Goal: Task Accomplishment & Management: Manage account settings

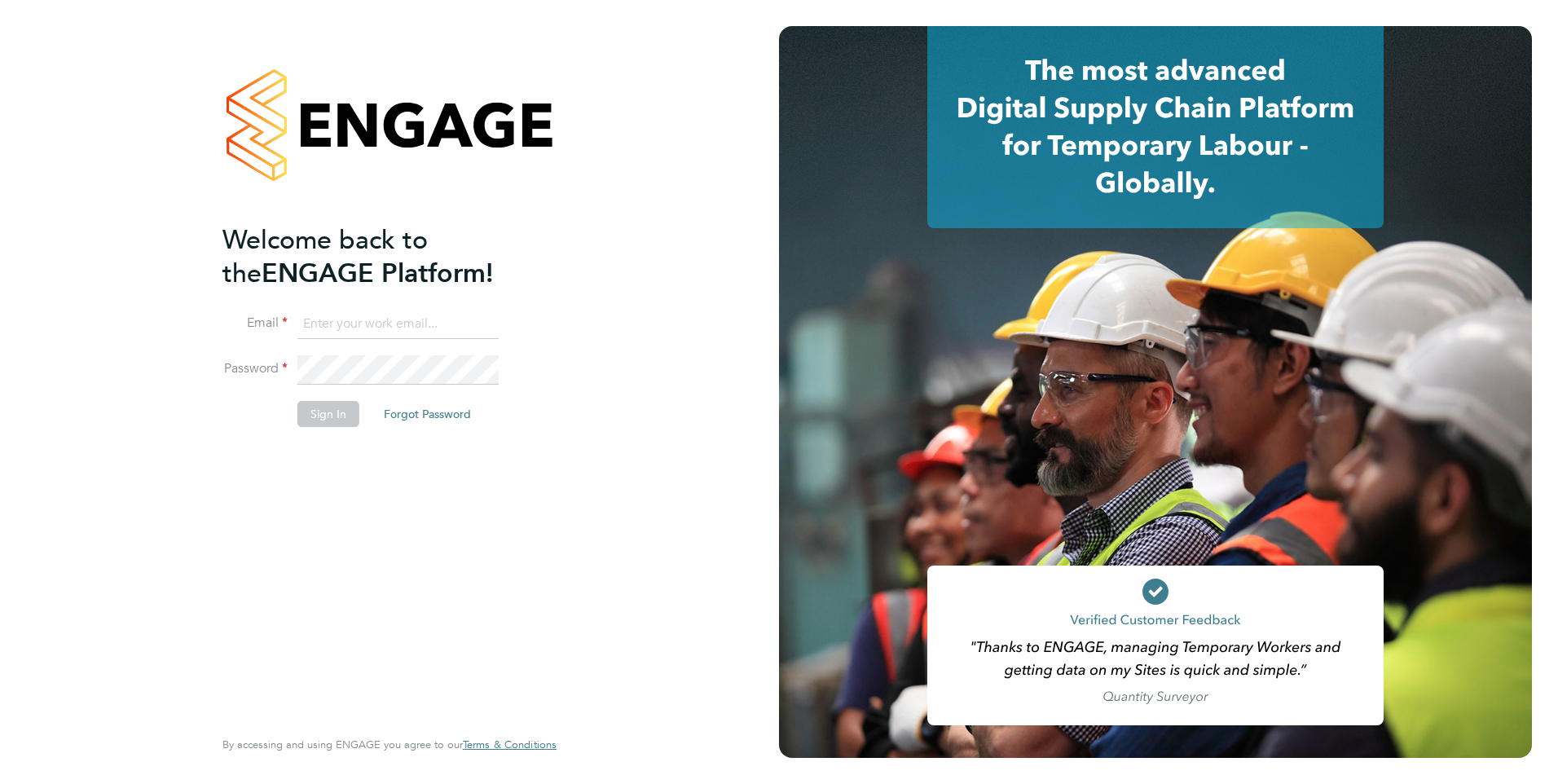
drag, startPoint x: 427, startPoint y: 297, endPoint x: 418, endPoint y: 306, distance: 12.7
click at [424, 298] on ng-template "Welcome back to the ENGAGE Platform! Email Password Sign In Forgot Password" at bounding box center [381, 333] width 318 height 219
click at [404, 316] on input at bounding box center [398, 324] width 201 height 29
type input "yazmin.cole@prsjobs.com"
click at [324, 413] on button "Sign In" at bounding box center [328, 414] width 62 height 26
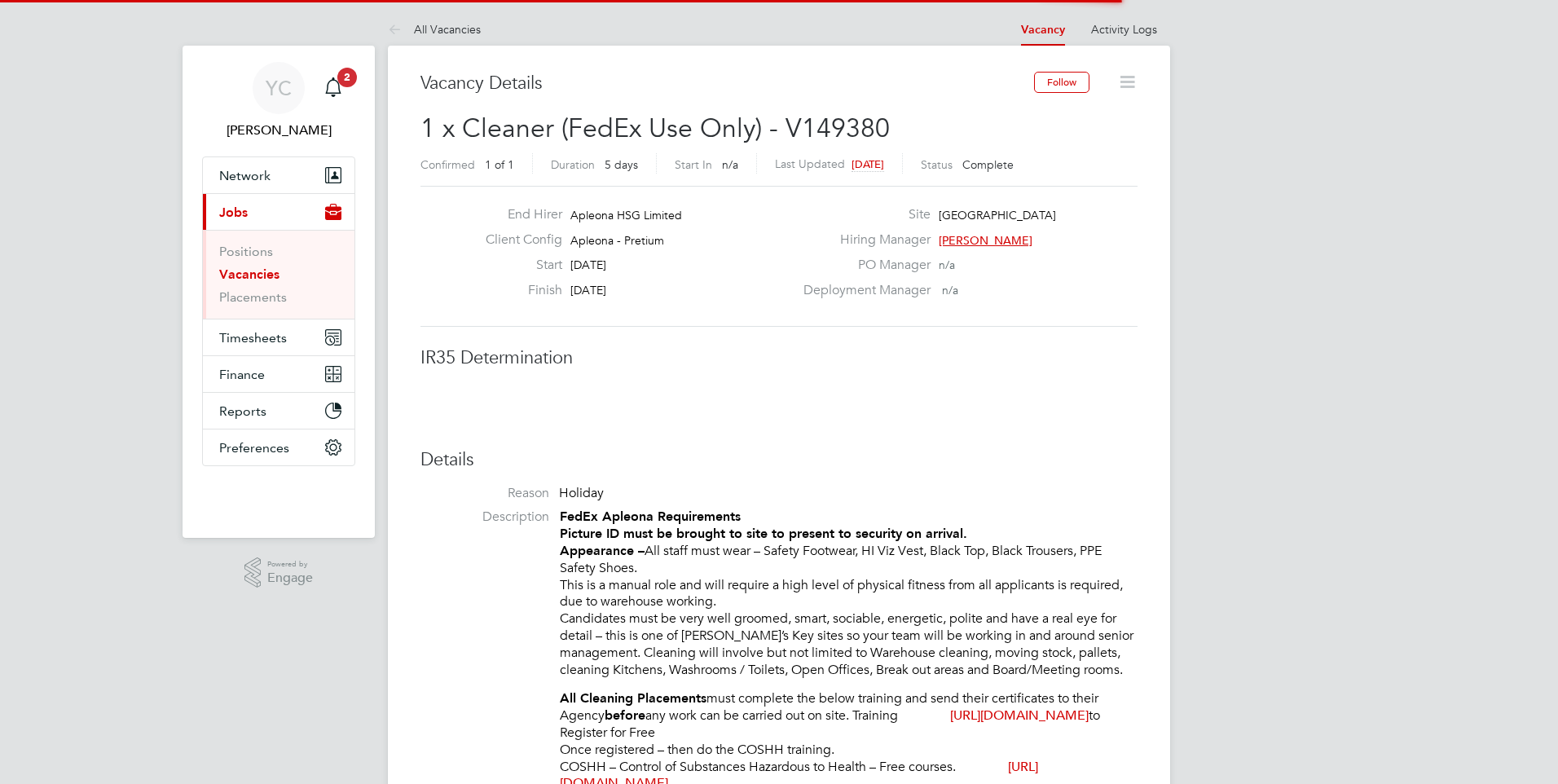
scroll to position [48, 114]
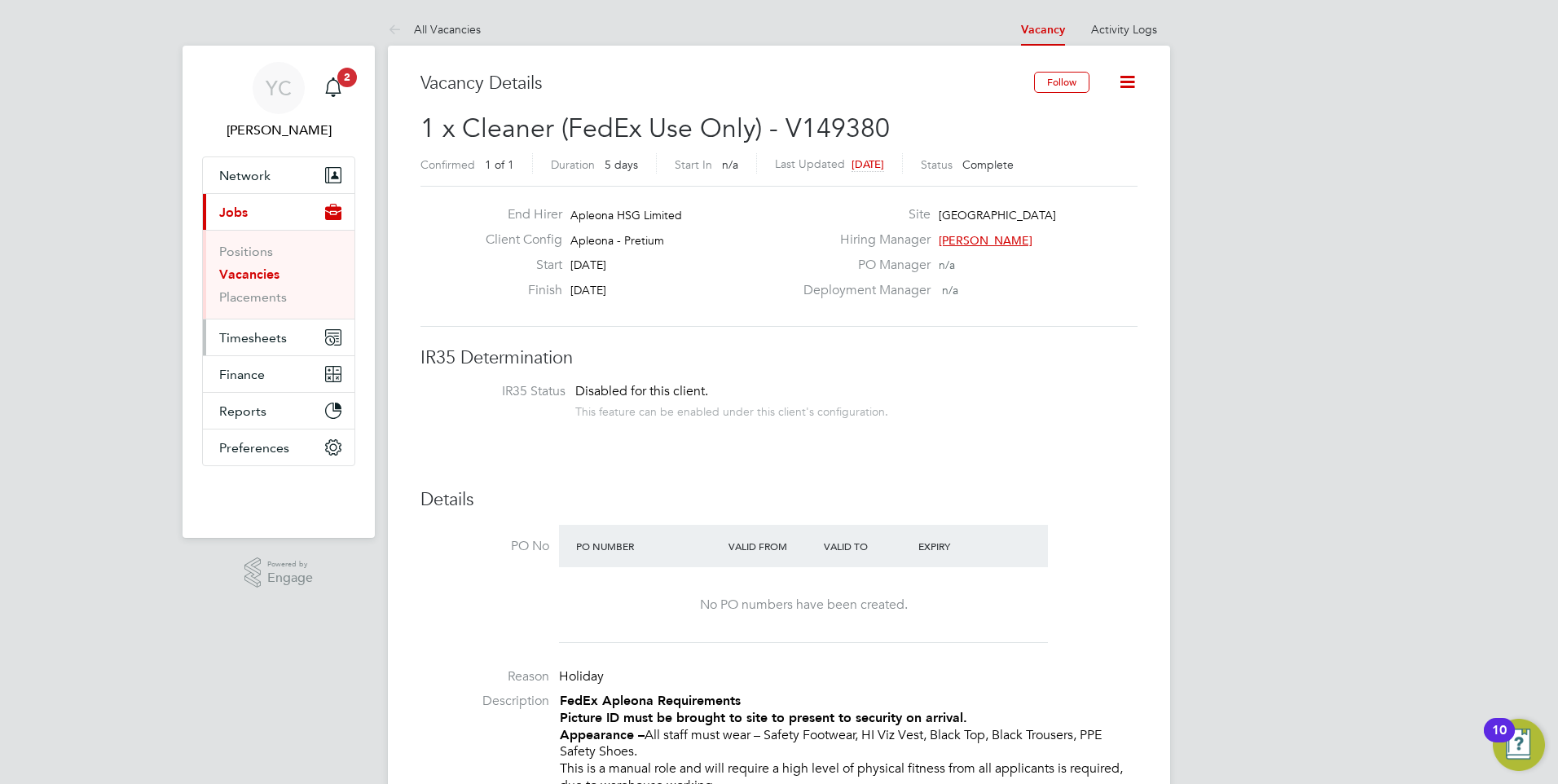
click at [243, 347] on button "Timesheets" at bounding box center [278, 337] width 152 height 36
click at [274, 323] on button "Timesheets" at bounding box center [278, 337] width 152 height 36
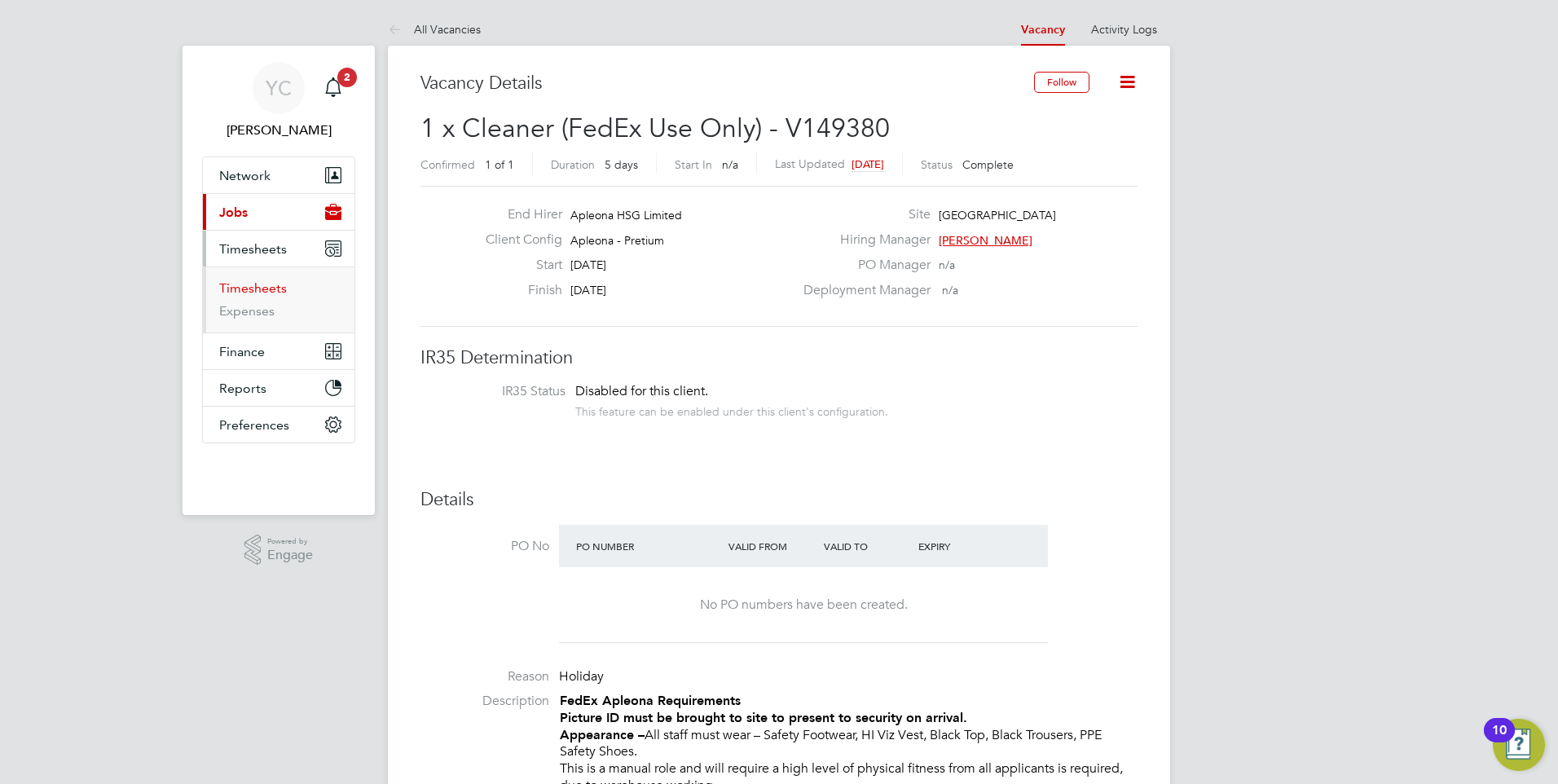
click at [254, 289] on link "Timesheets" at bounding box center [253, 288] width 68 height 16
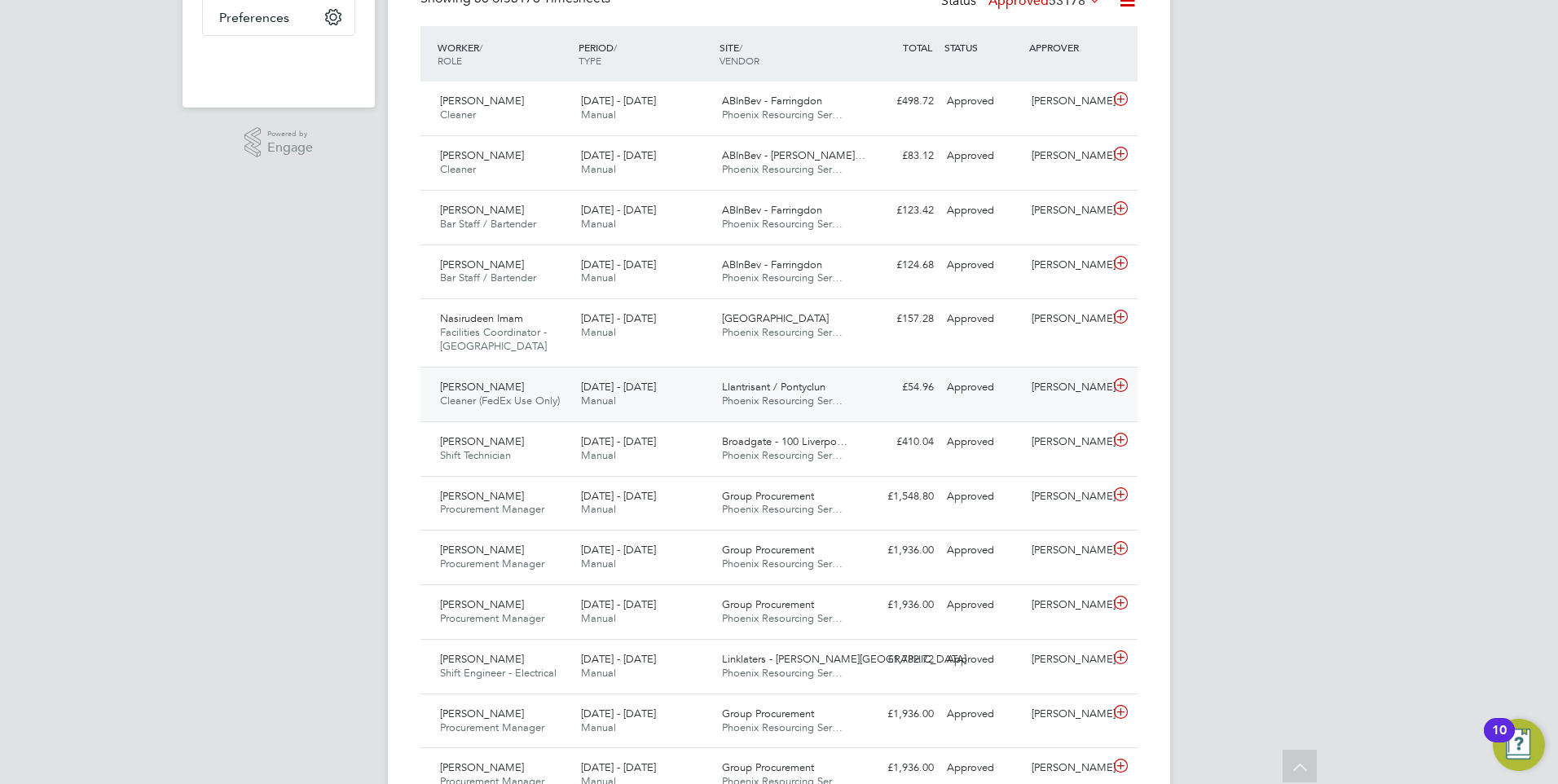
click at [664, 401] on div "23 - 29 Aug 2025 Manual" at bounding box center [645, 394] width 141 height 40
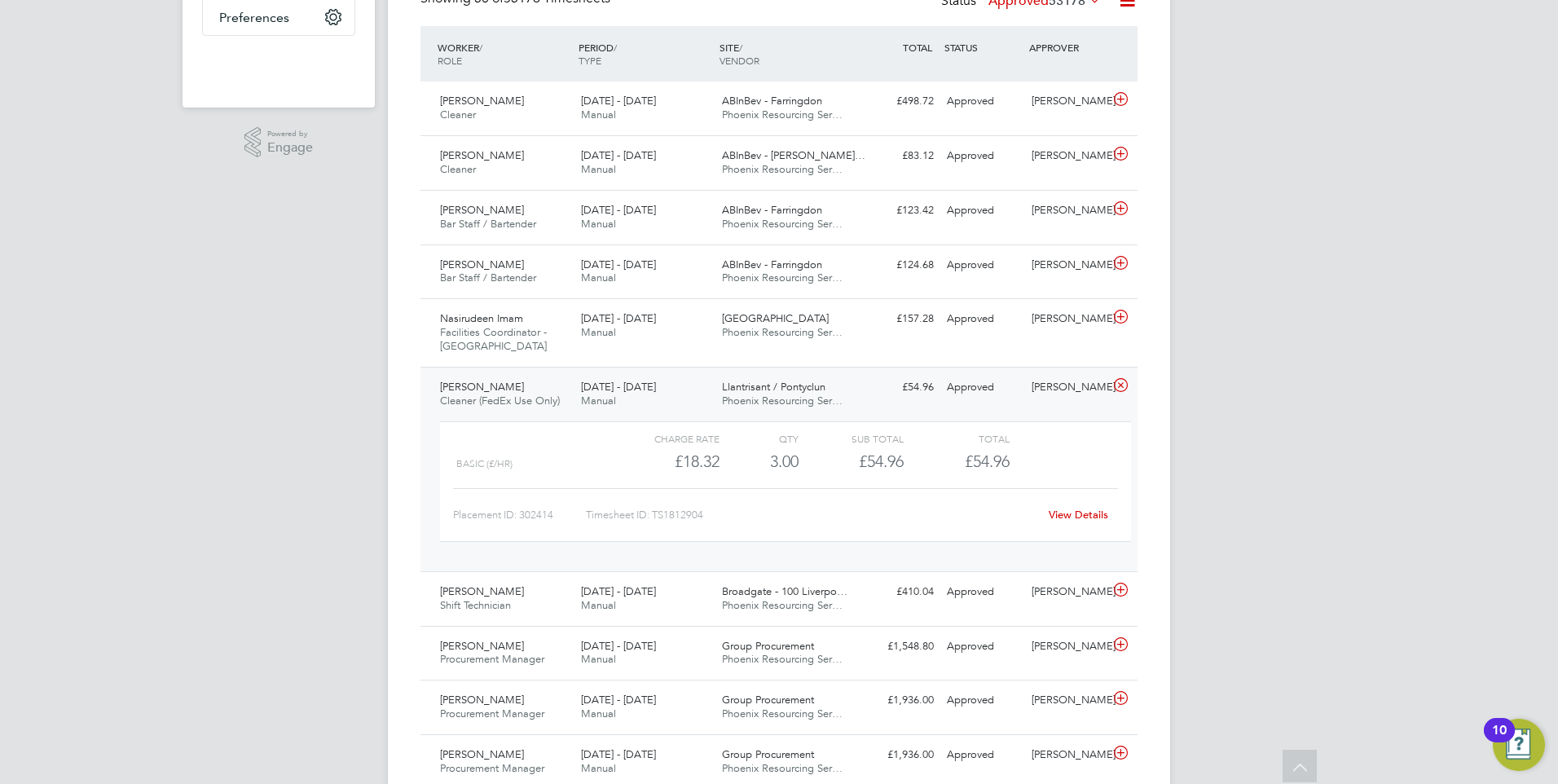
click at [1091, 514] on link "View Details" at bounding box center [1078, 514] width 60 height 14
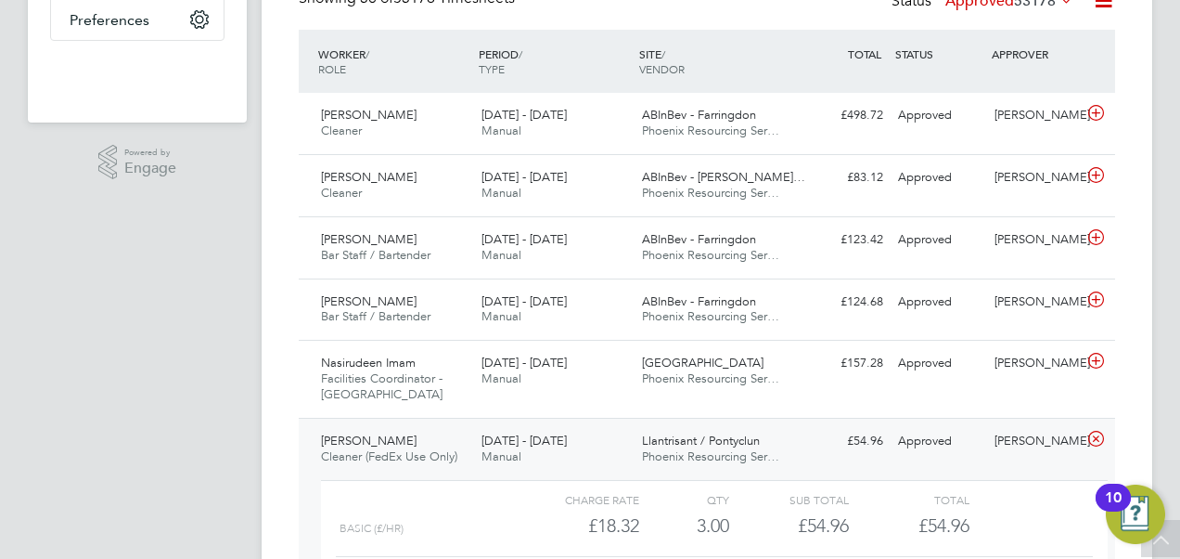
scroll to position [46, 161]
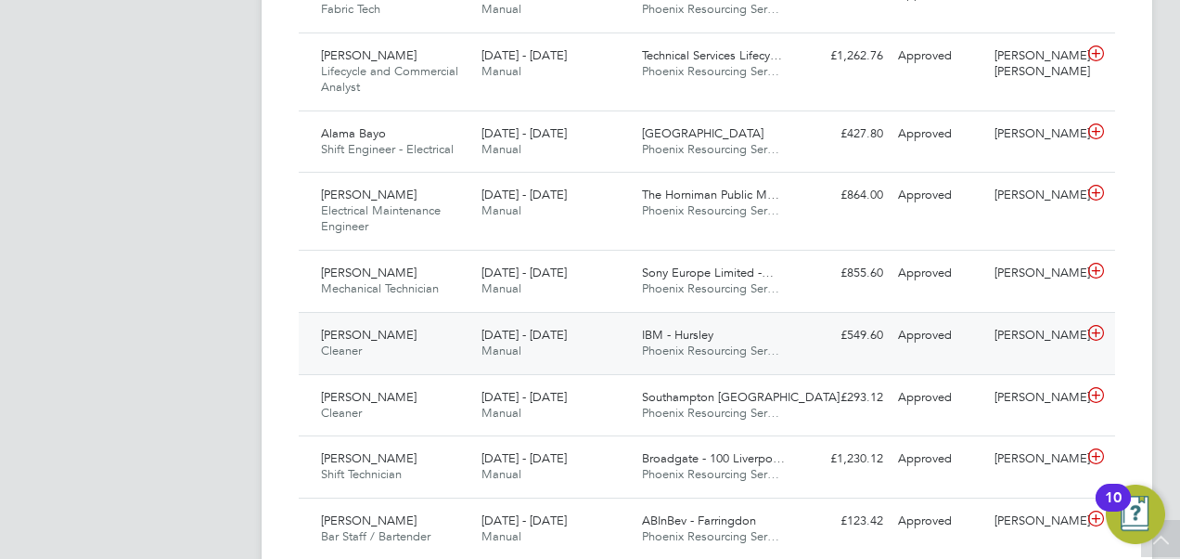
click at [724, 327] on div "IBM - Hursley Phoenix Resourcing Ser…" at bounding box center [715, 343] width 161 height 46
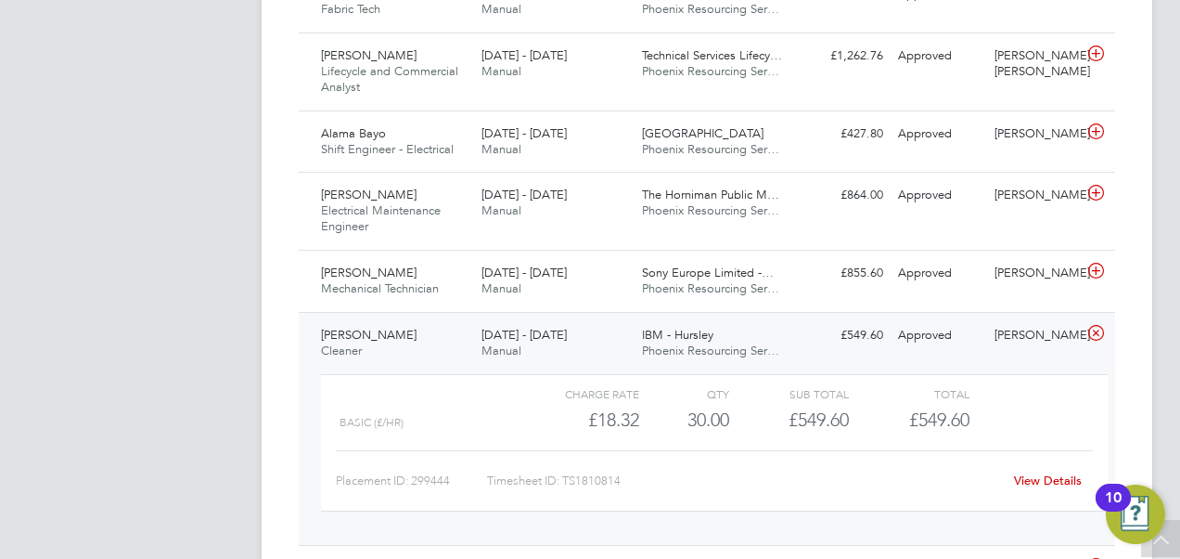
click at [1060, 474] on link "View Details" at bounding box center [1048, 480] width 68 height 16
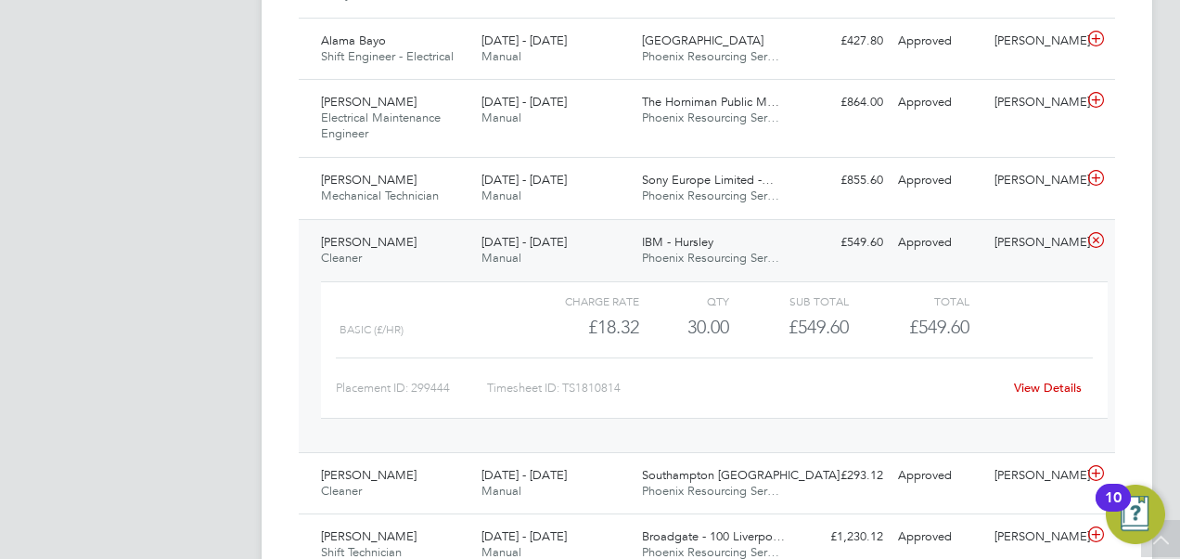
scroll to position [1948, 0]
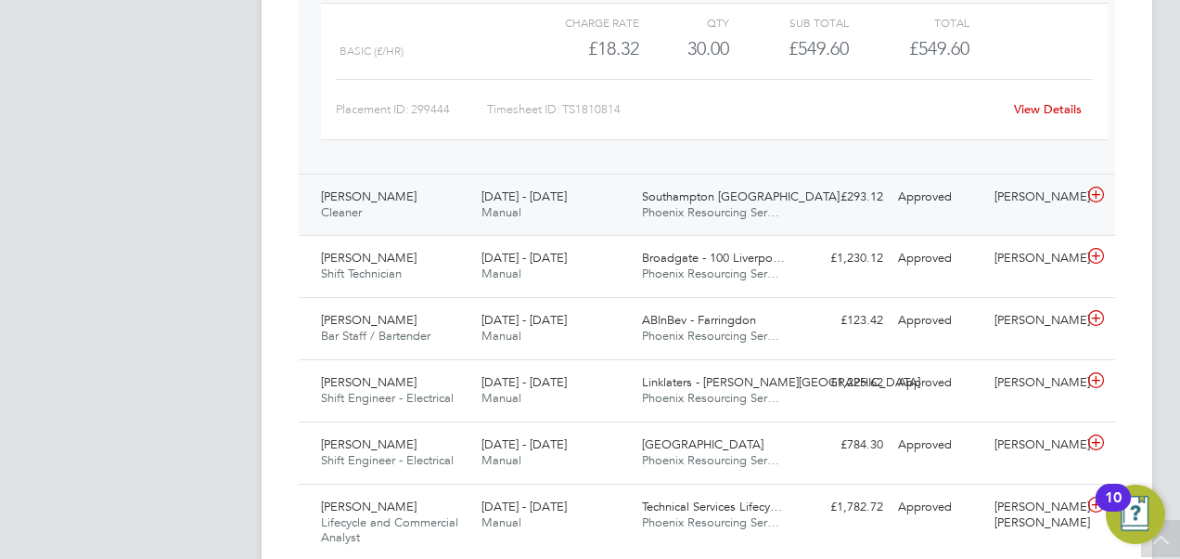
click at [382, 191] on span "[PERSON_NAME]" at bounding box center [369, 196] width 96 height 16
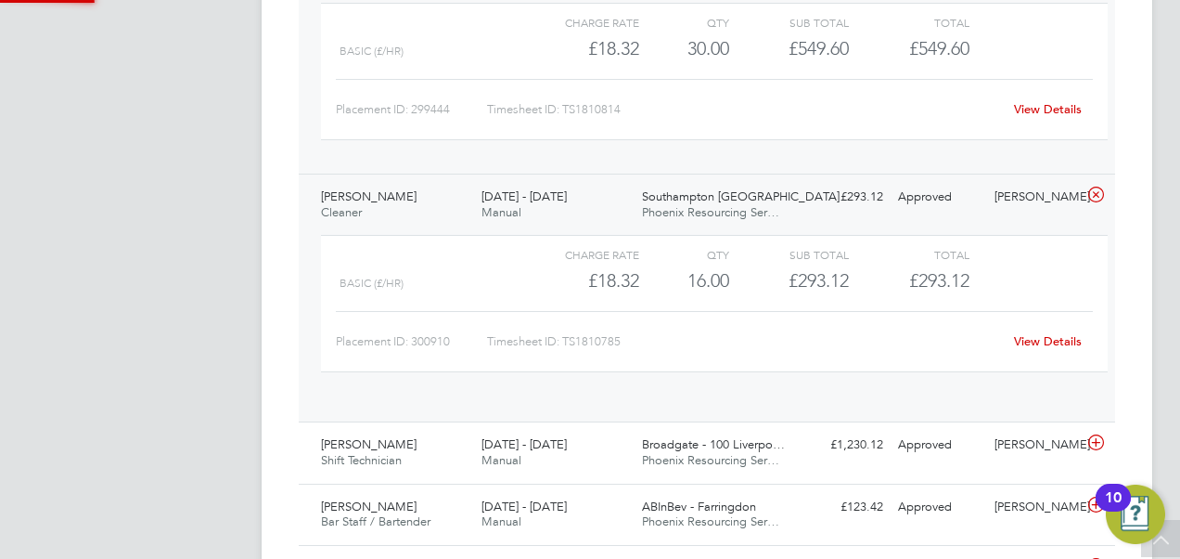
scroll to position [32, 181]
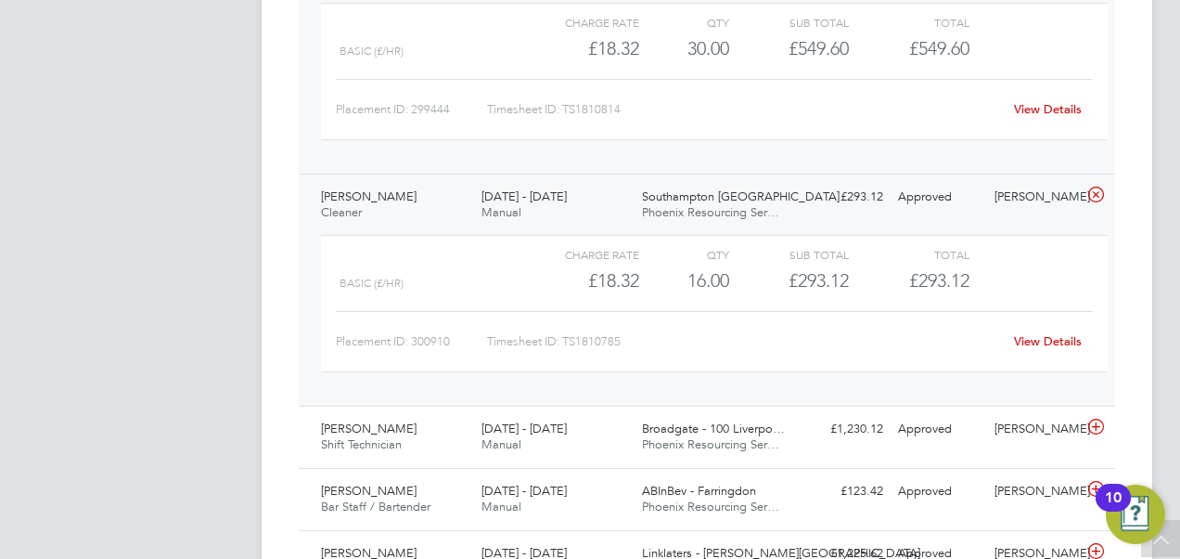
click at [1045, 336] on link "View Details" at bounding box center [1048, 341] width 68 height 16
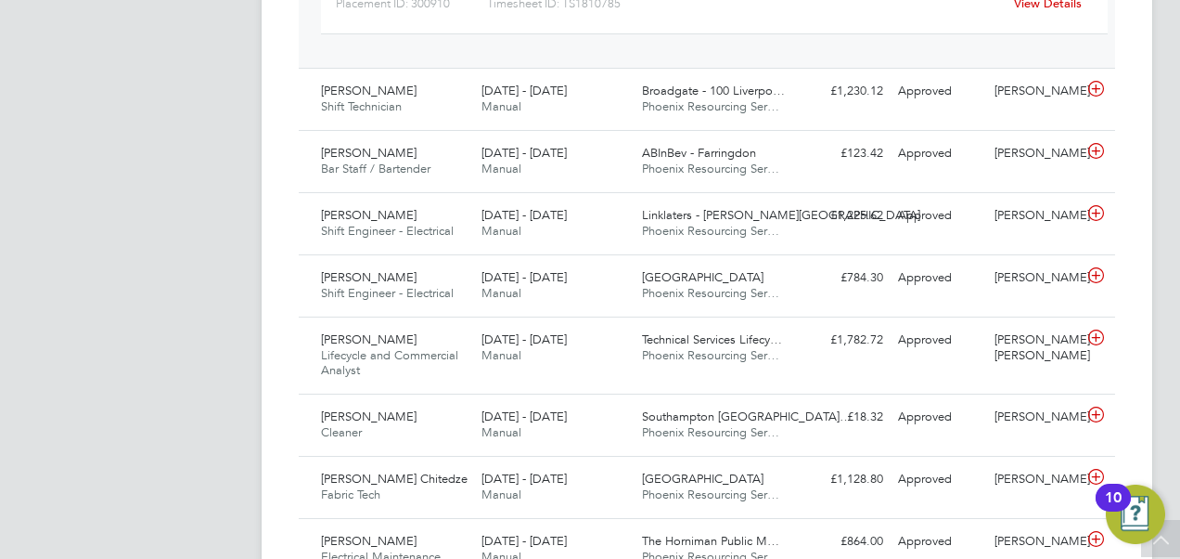
scroll to position [2505, 0]
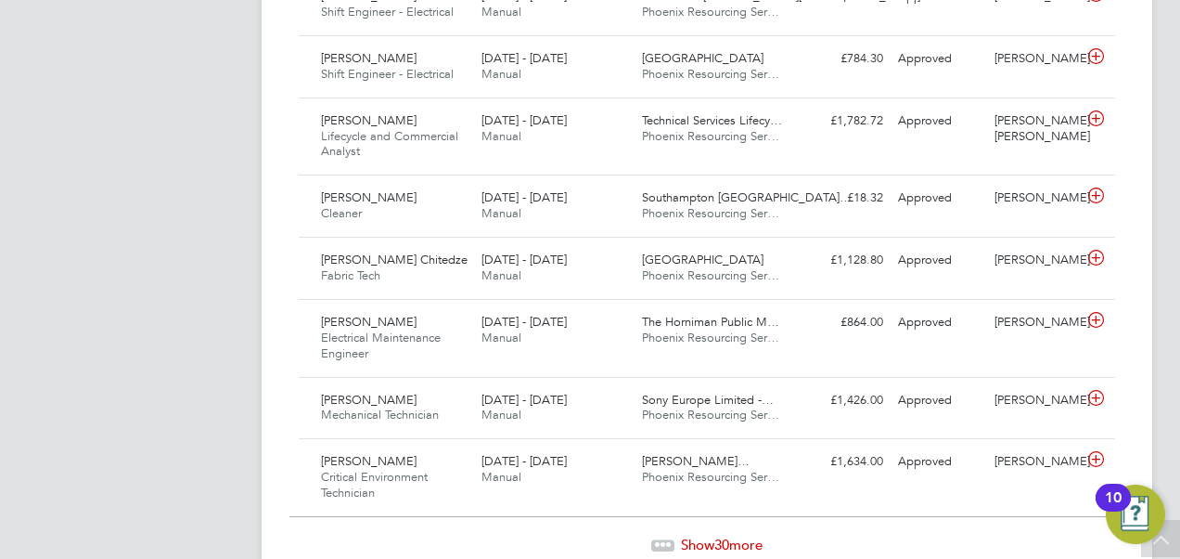
click at [672, 535] on div "Show 30 more" at bounding box center [706, 544] width 835 height 19
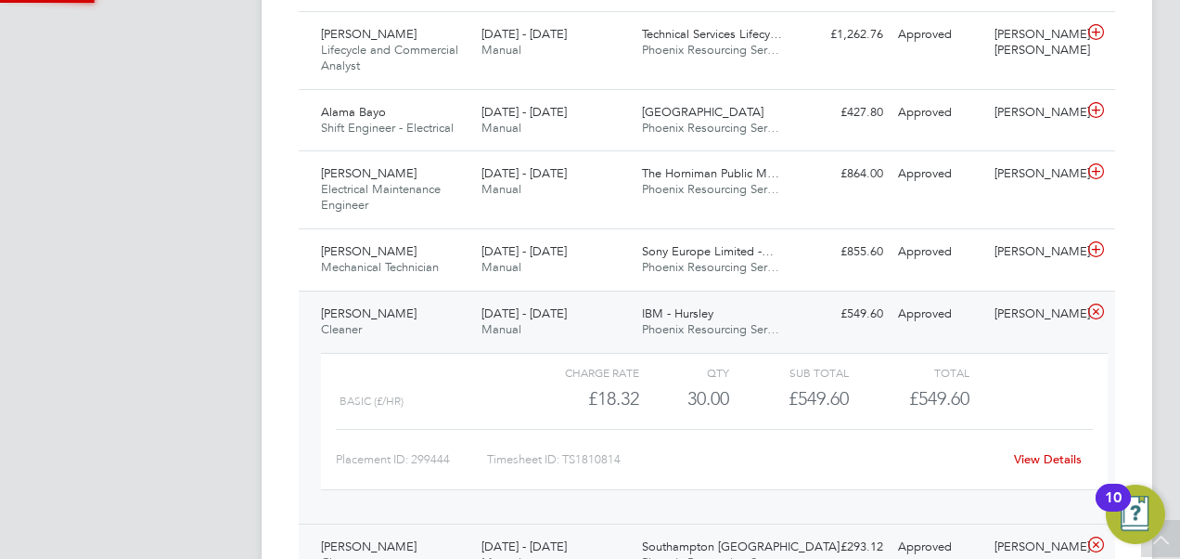
scroll to position [9, 9]
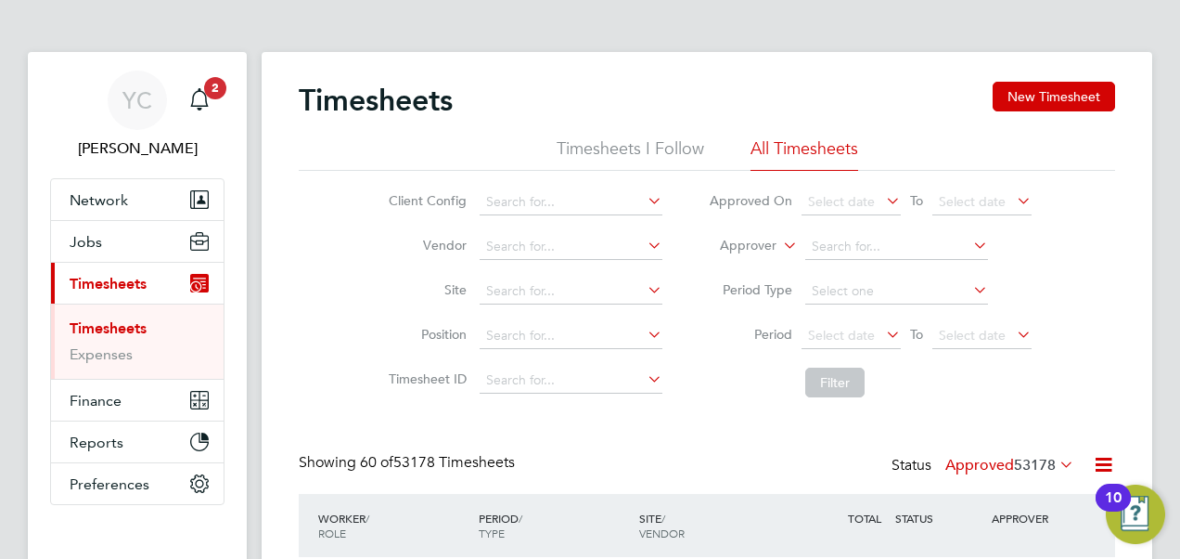
click at [626, 154] on li "Timesheets I Follow" at bounding box center [631, 153] width 148 height 33
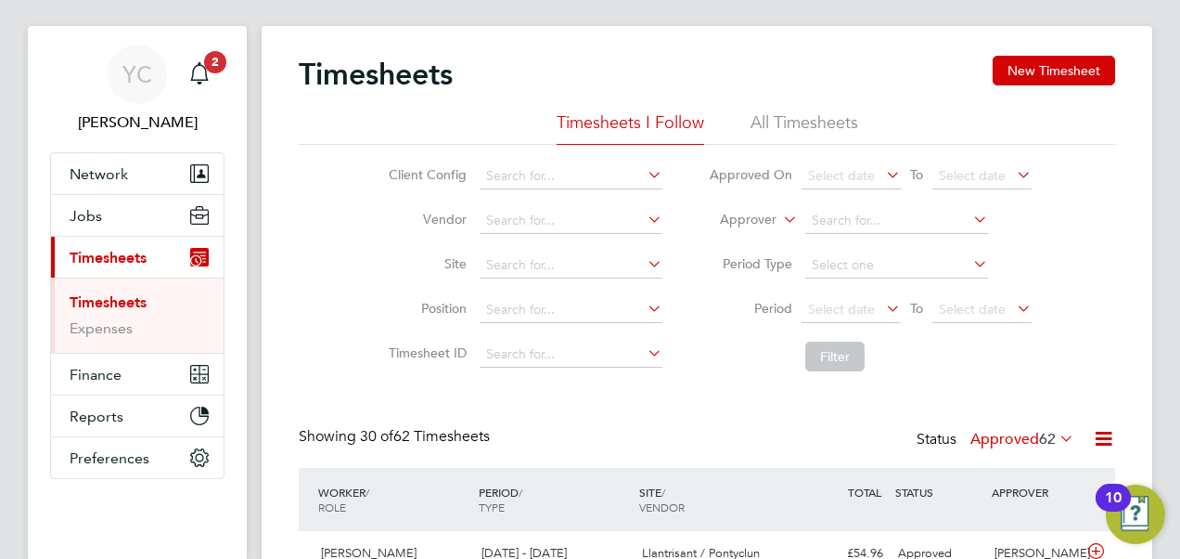
click at [364, 216] on li "Vendor" at bounding box center [523, 221] width 326 height 45
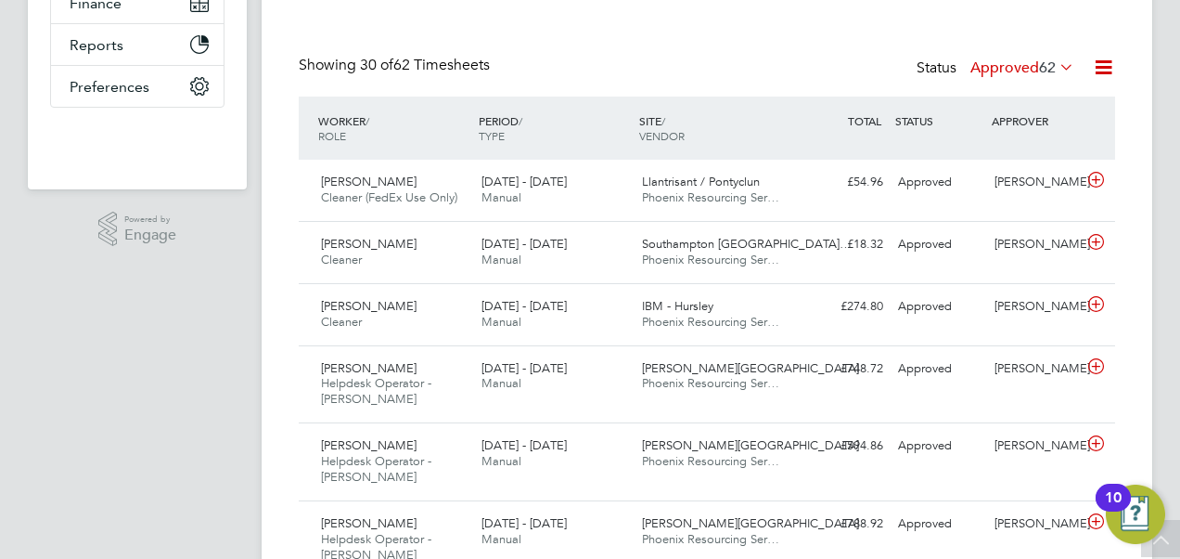
click at [1056, 61] on icon at bounding box center [1056, 67] width 0 height 26
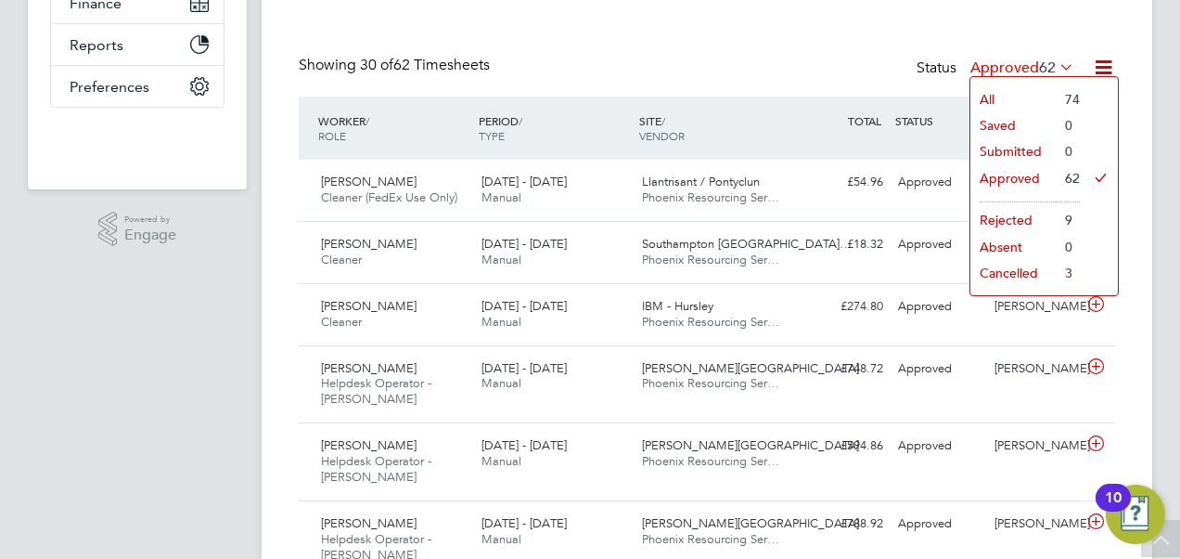
click at [1008, 96] on li "All" at bounding box center [1012, 99] width 85 height 26
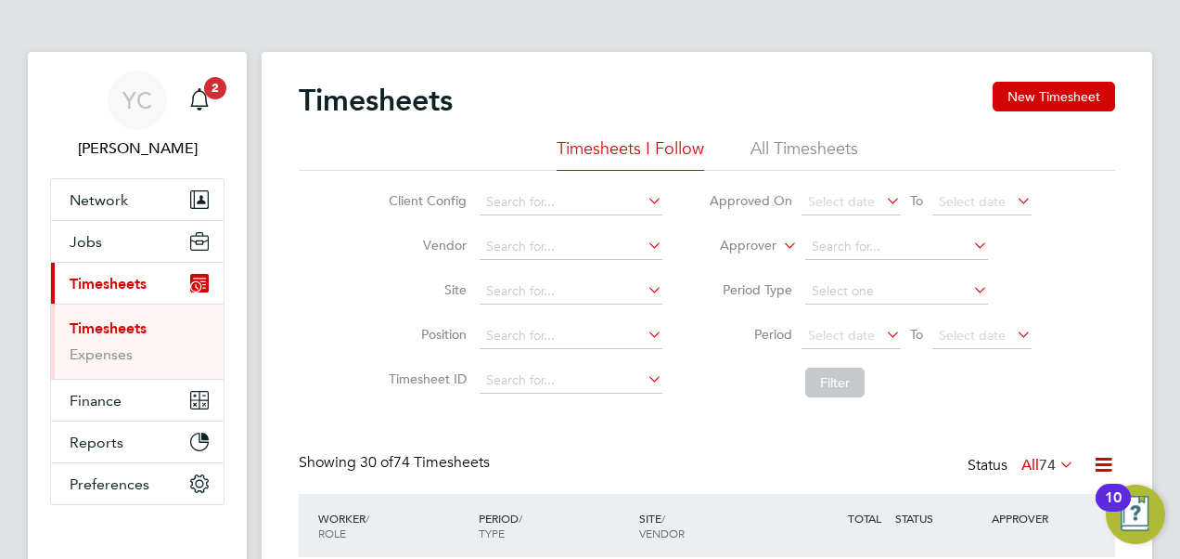
click at [92, 319] on link "Timesheets" at bounding box center [108, 328] width 77 height 18
click at [646, 129] on div "Timesheets New Timesheet" at bounding box center [707, 110] width 816 height 56
click at [649, 143] on li "Timesheets I Follow" at bounding box center [631, 153] width 148 height 33
click at [803, 143] on li "All Timesheets" at bounding box center [805, 153] width 108 height 33
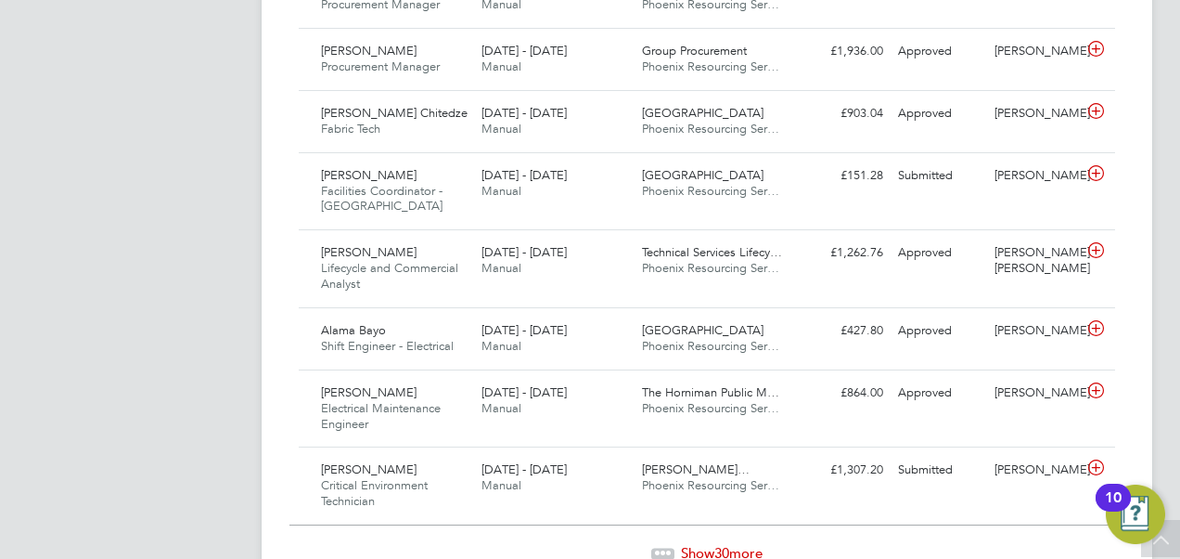
click at [703, 544] on span "Show 30 more" at bounding box center [722, 553] width 82 height 18
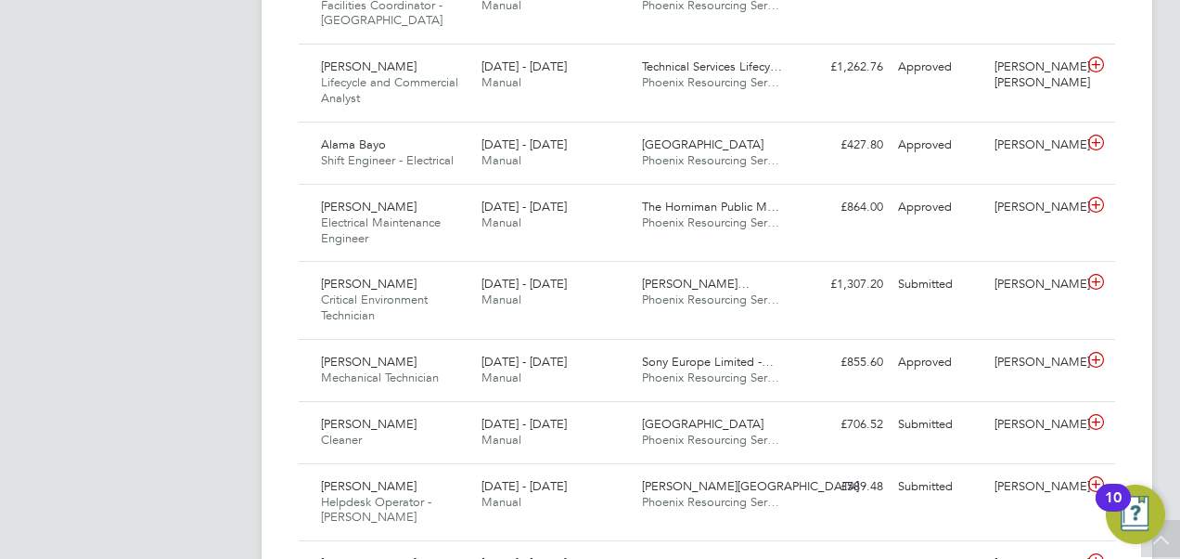
click at [174, 372] on app-navbar "YC Yazmin Cole Notifications 2 Applications: Network Team Members Businesses Si…" at bounding box center [137, 85] width 219 height 4657
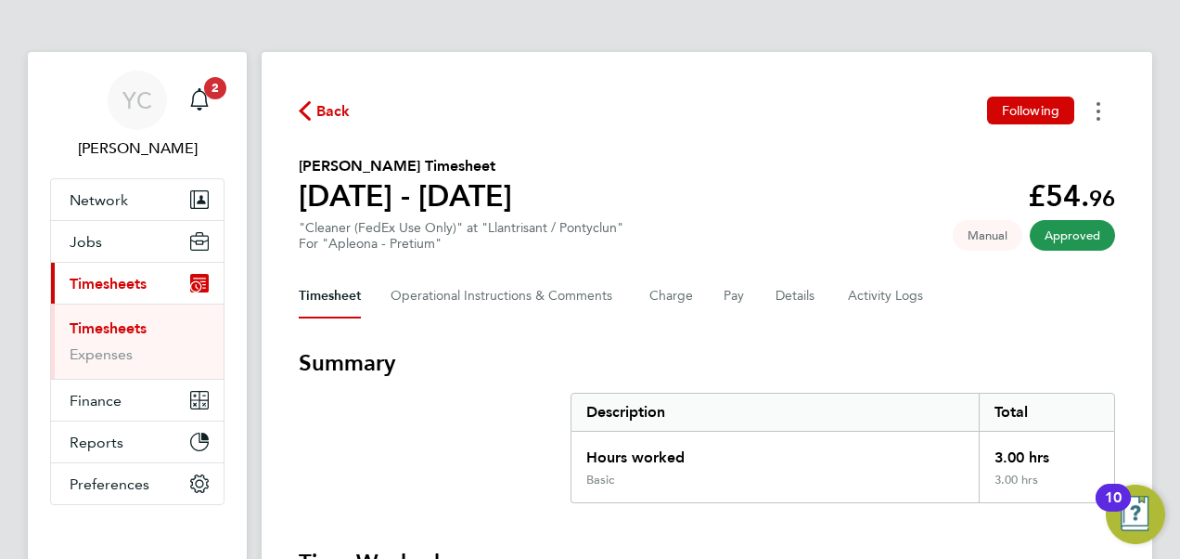
click at [1098, 109] on circle "Timesheets Menu" at bounding box center [1099, 111] width 4 height 4
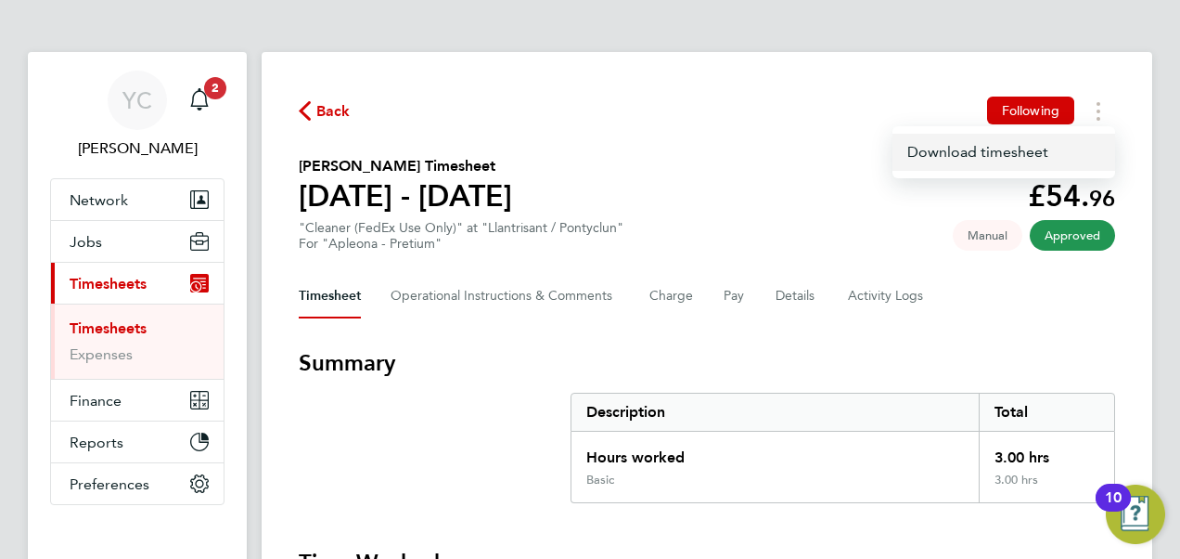
click at [1022, 153] on link "Download timesheet" at bounding box center [1004, 152] width 223 height 37
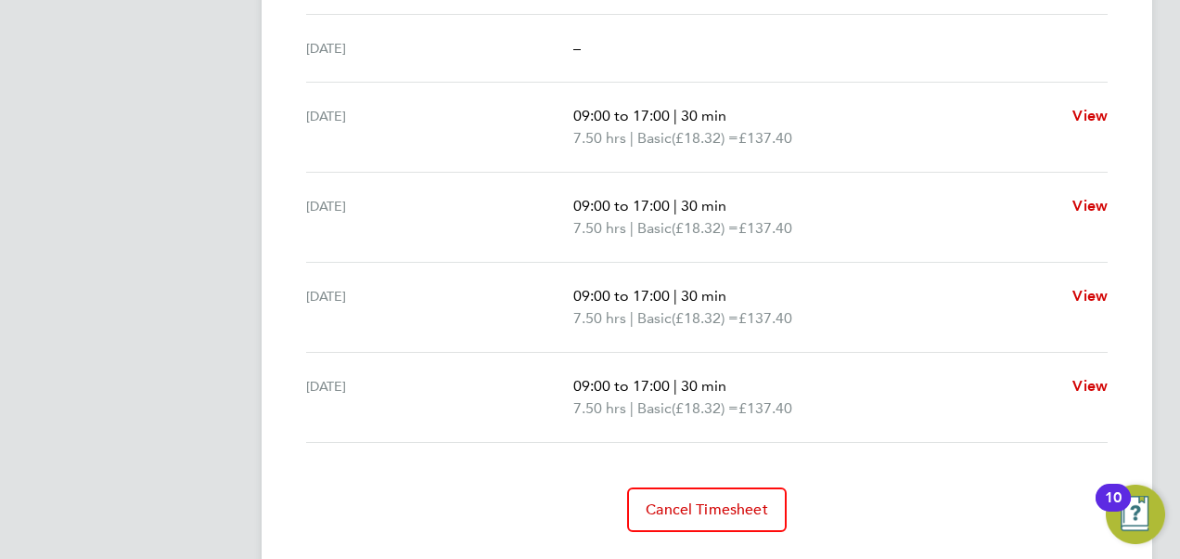
scroll to position [742, 0]
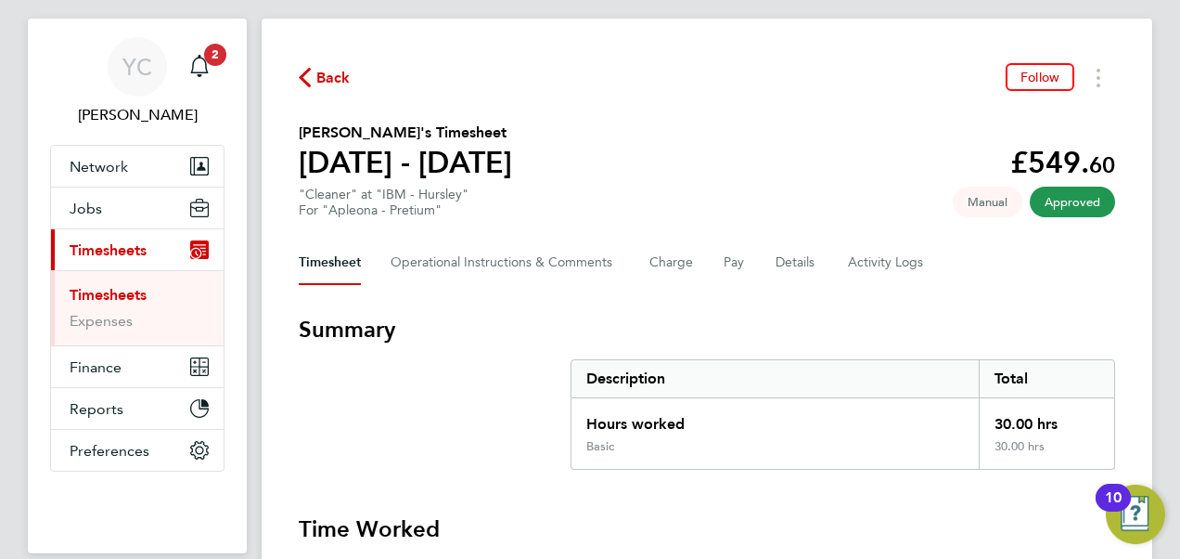
scroll to position [0, 0]
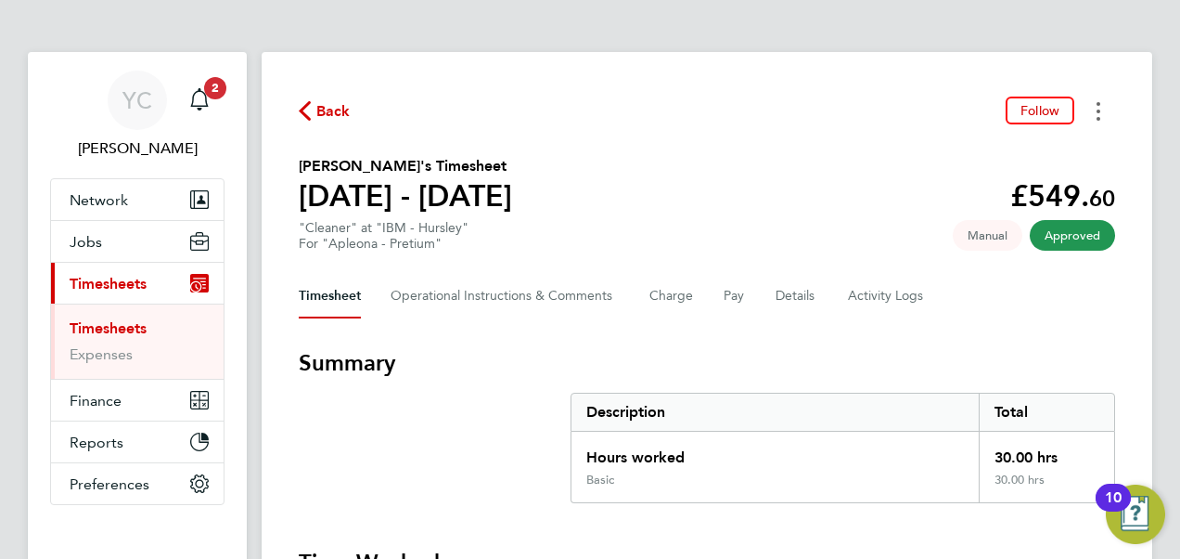
click at [1098, 117] on circle "Timesheets Menu" at bounding box center [1099, 119] width 4 height 4
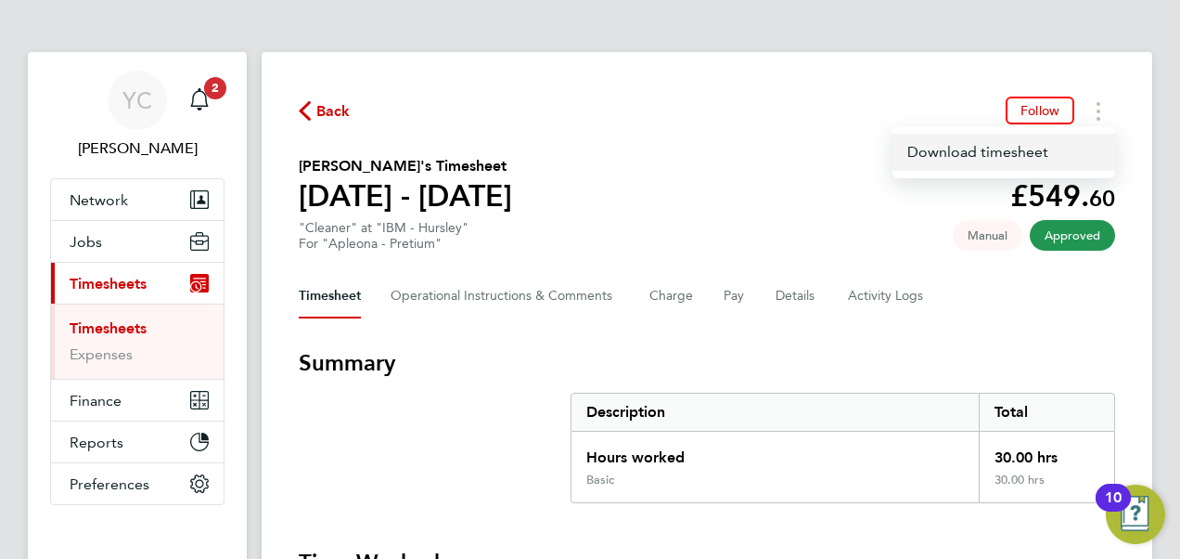
click at [959, 152] on link "Download timesheet" at bounding box center [1004, 152] width 223 height 37
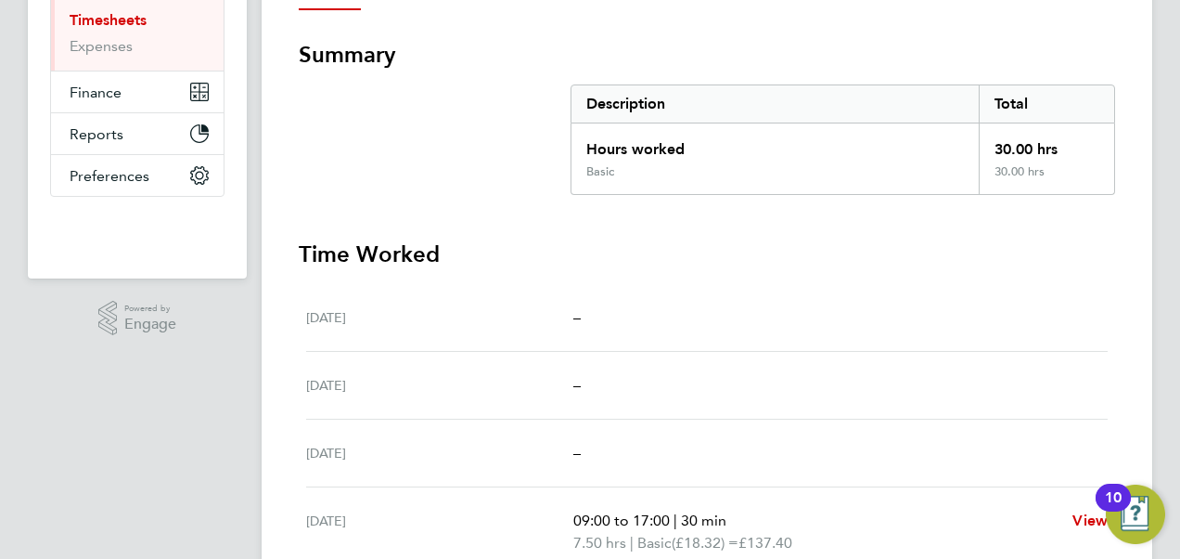
scroll to position [186, 0]
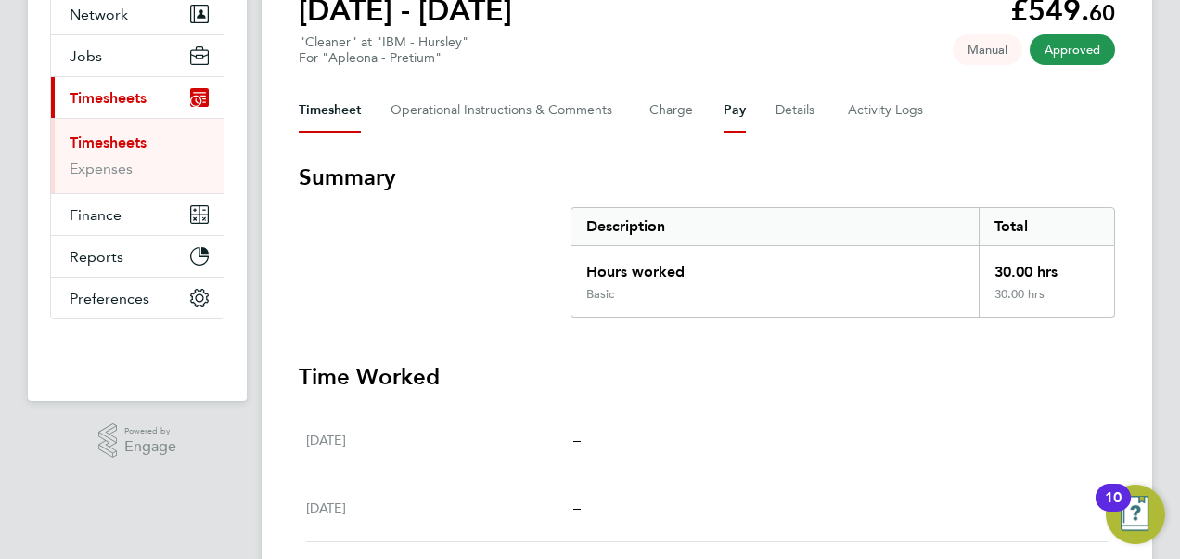
click at [725, 104] on button "Pay" at bounding box center [735, 110] width 22 height 45
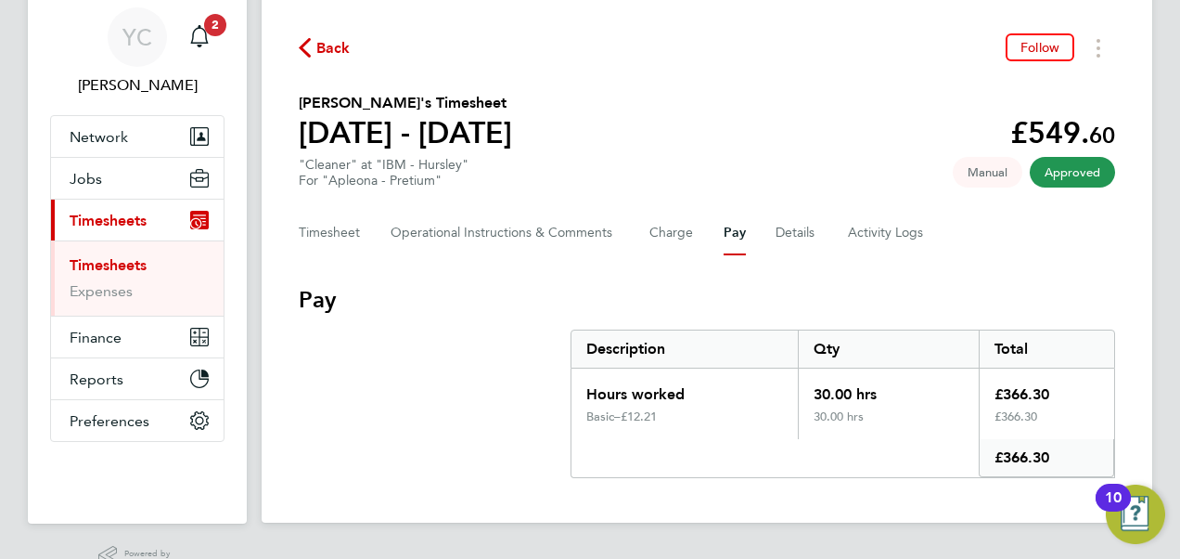
scroll to position [93, 0]
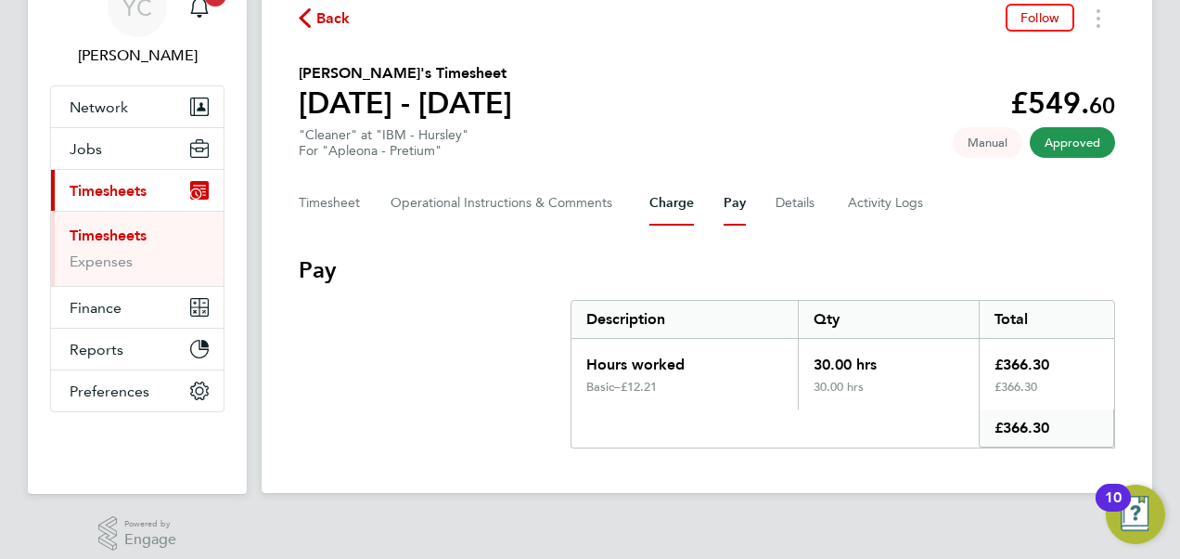
click at [681, 212] on button "Charge" at bounding box center [671, 203] width 45 height 45
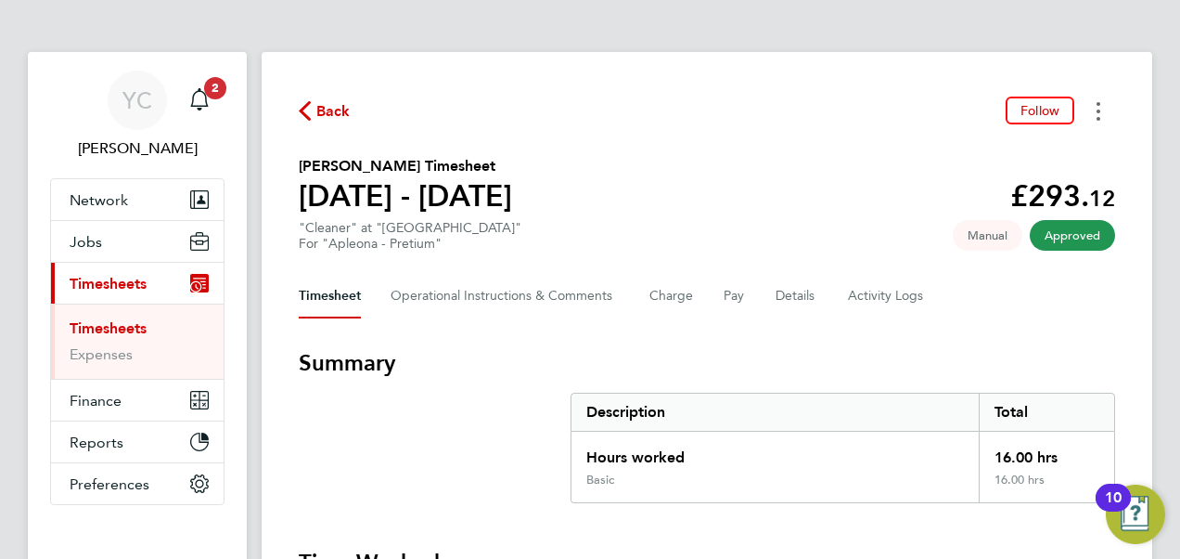
click at [1098, 114] on icon "Timesheets Menu" at bounding box center [1099, 111] width 4 height 19
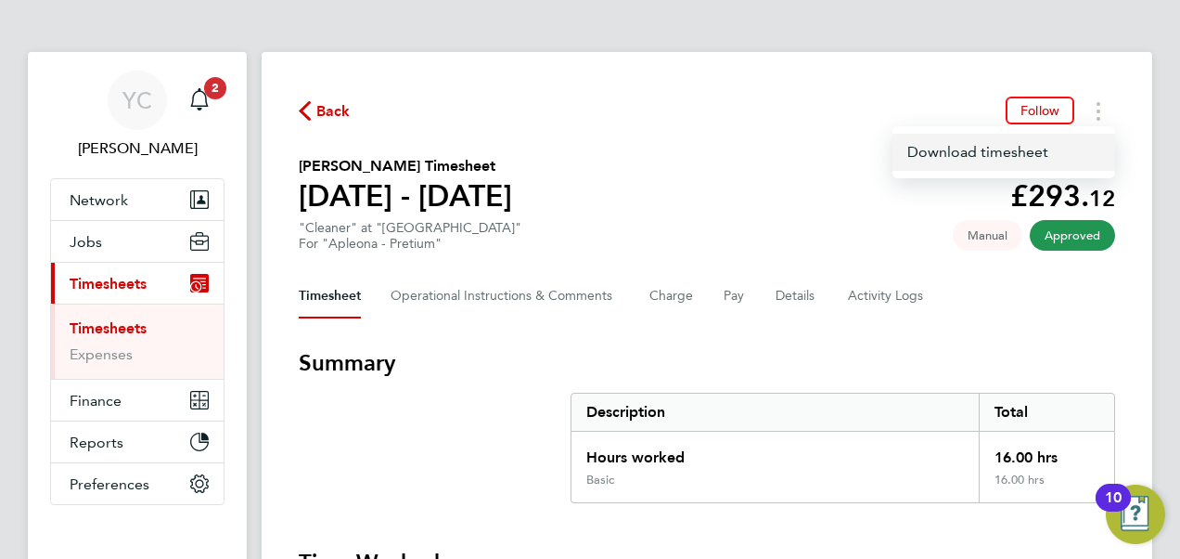
click at [972, 144] on link "Download timesheet" at bounding box center [1004, 152] width 223 height 37
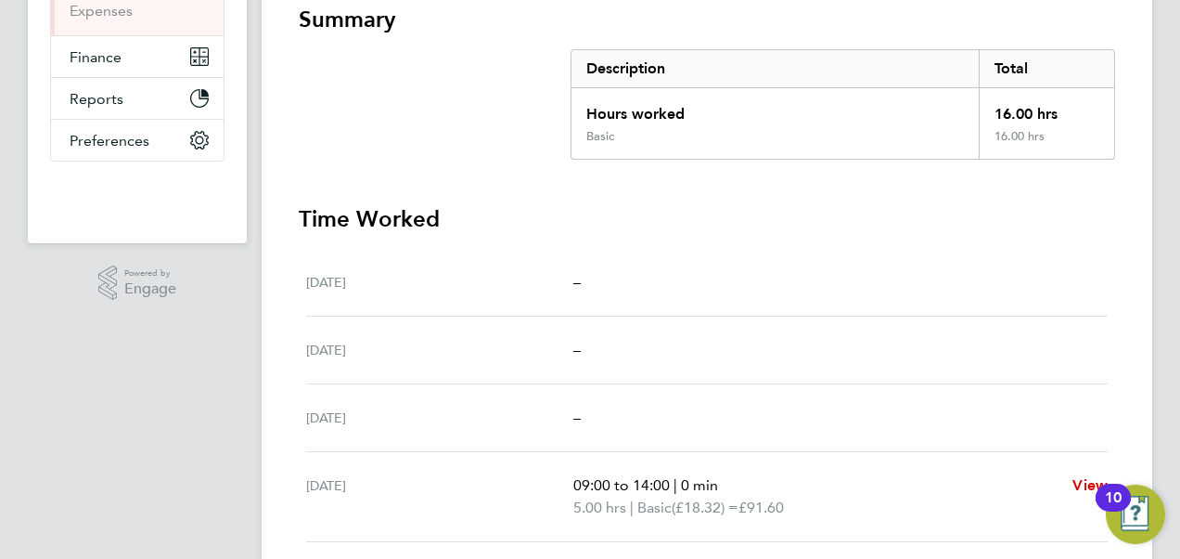
scroll to position [186, 0]
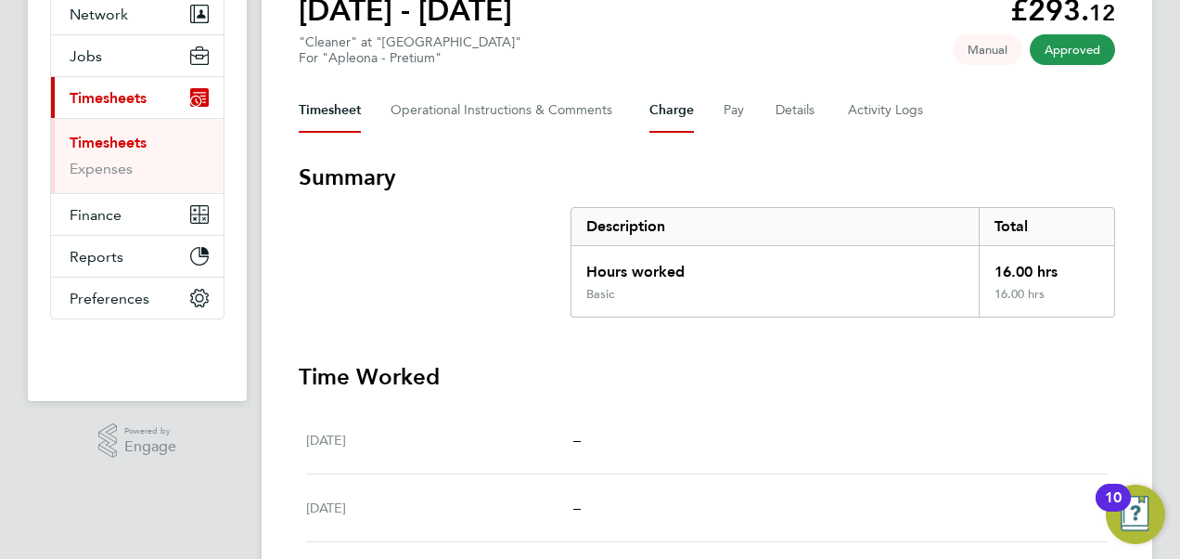
click at [679, 110] on button "Charge" at bounding box center [671, 110] width 45 height 45
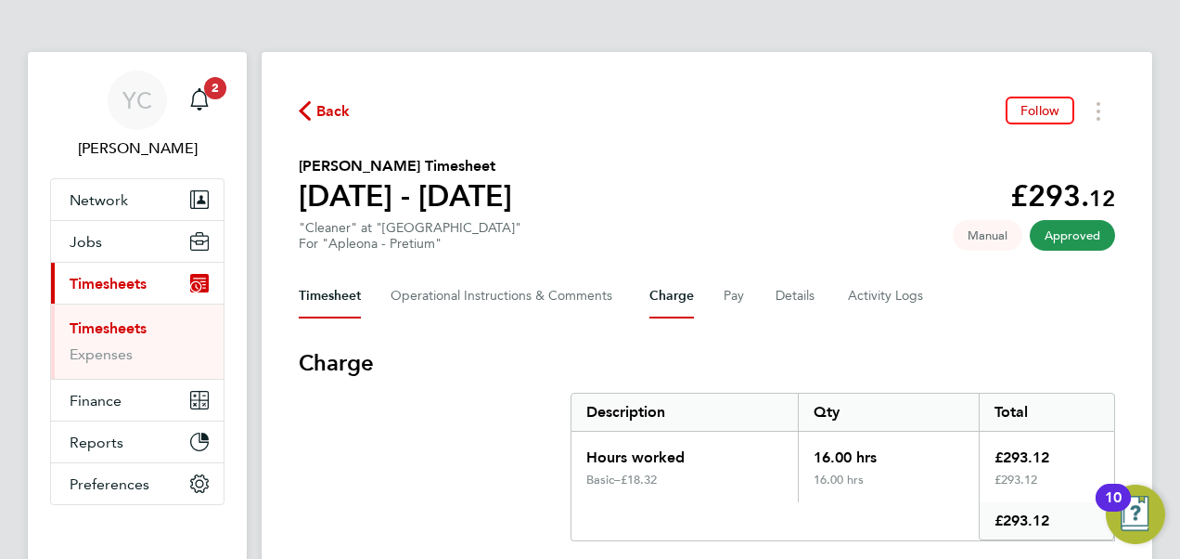
click at [320, 294] on button "Timesheet" at bounding box center [330, 296] width 62 height 45
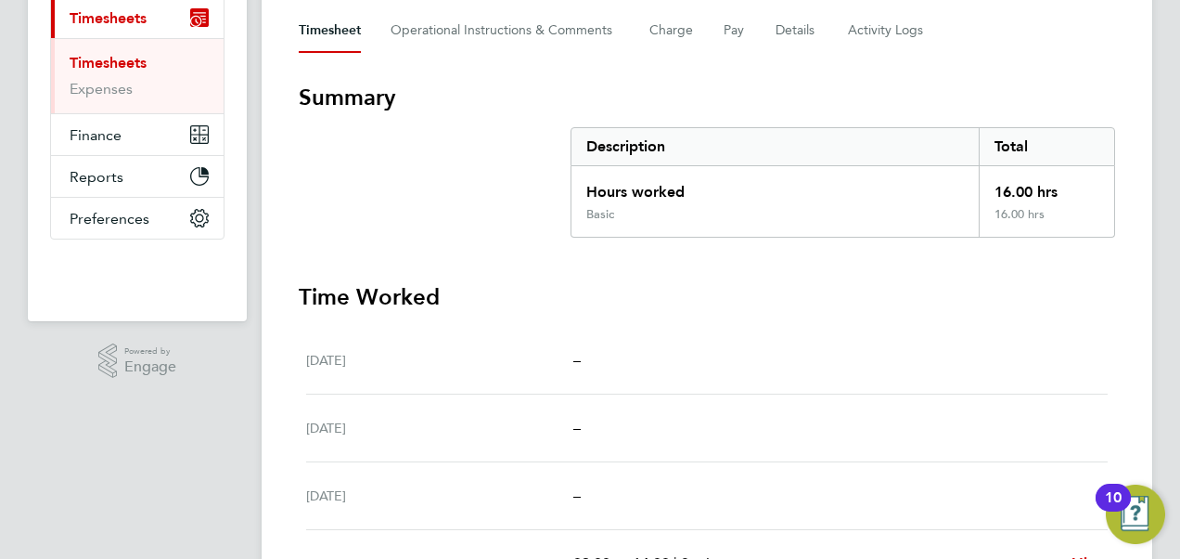
scroll to position [93, 0]
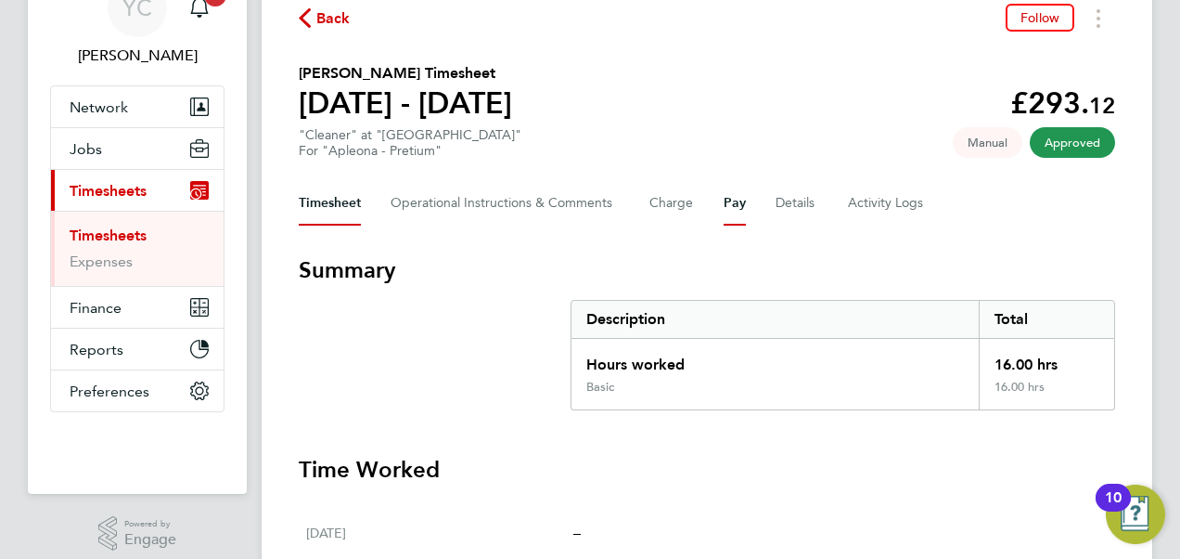
click at [734, 200] on button "Pay" at bounding box center [735, 203] width 22 height 45
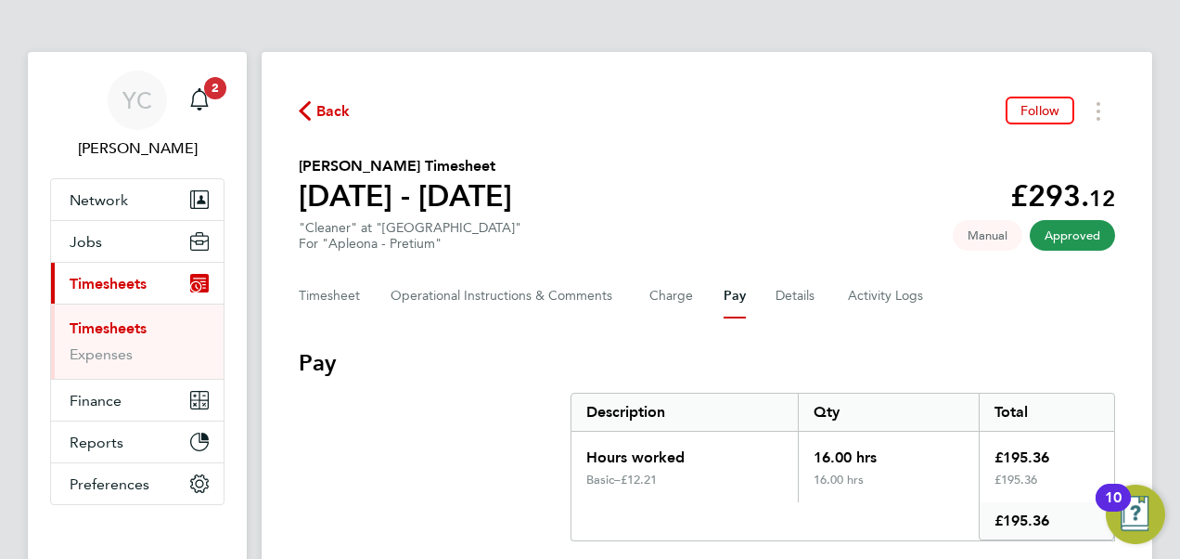
click at [752, 338] on div "Back Follow [PERSON_NAME] Timesheet [DATE] - [DATE] £293. 12 "Cleaner" at "[GEO…" at bounding box center [707, 318] width 891 height 533
click at [789, 284] on button "Details" at bounding box center [797, 296] width 43 height 45
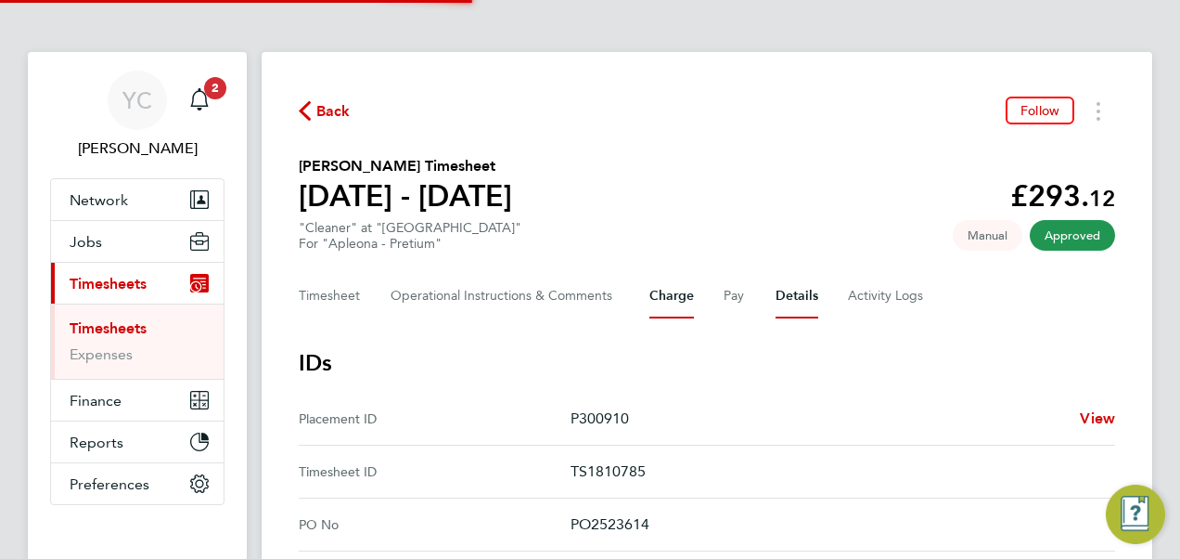
click at [672, 304] on button "Charge" at bounding box center [671, 296] width 45 height 45
